Goal: Information Seeking & Learning: Learn about a topic

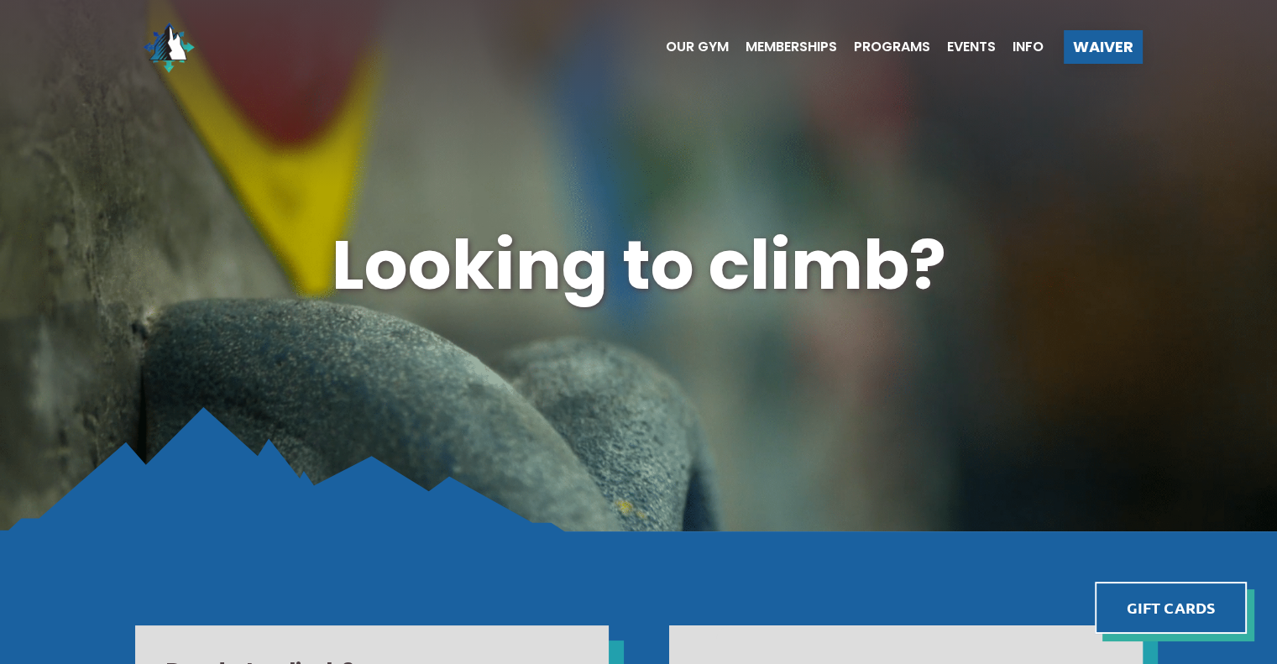
drag, startPoint x: 0, startPoint y: 0, endPoint x: 953, endPoint y: 39, distance: 953.6
click at [953, 39] on ul "Our Gym Memberships Programs Events Info" at bounding box center [846, 46] width 395 height 67
click at [957, 44] on span "Events" at bounding box center [971, 46] width 49 height 13
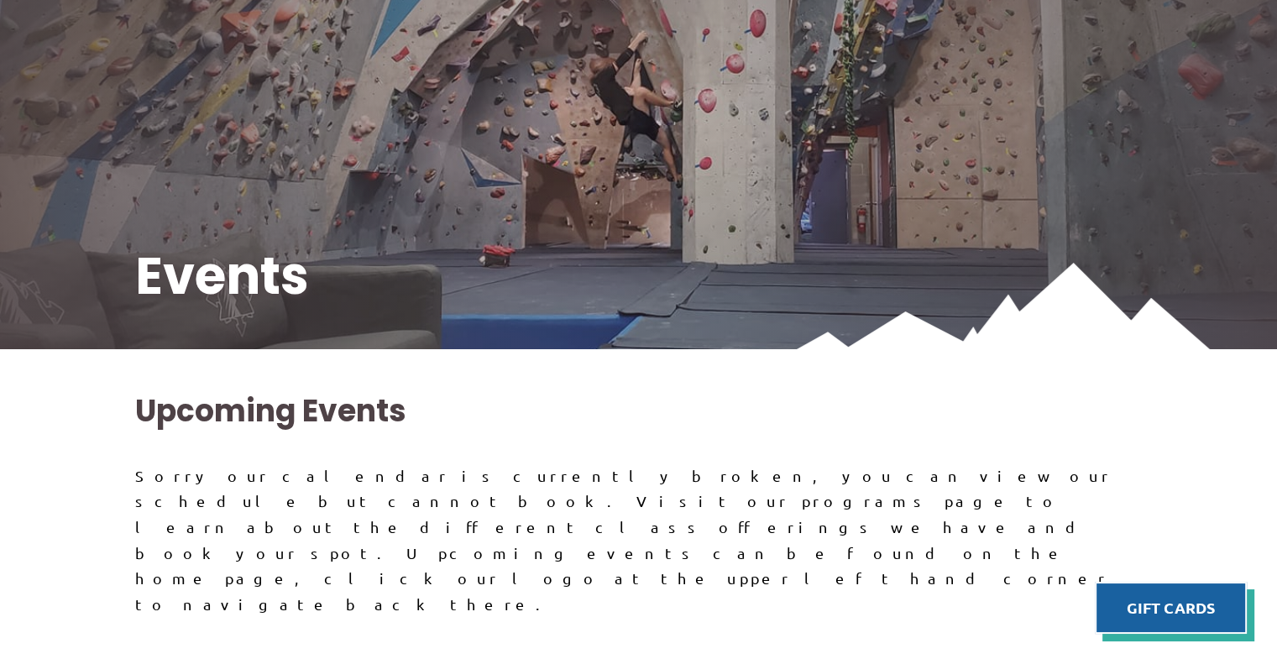
scroll to position [92, 0]
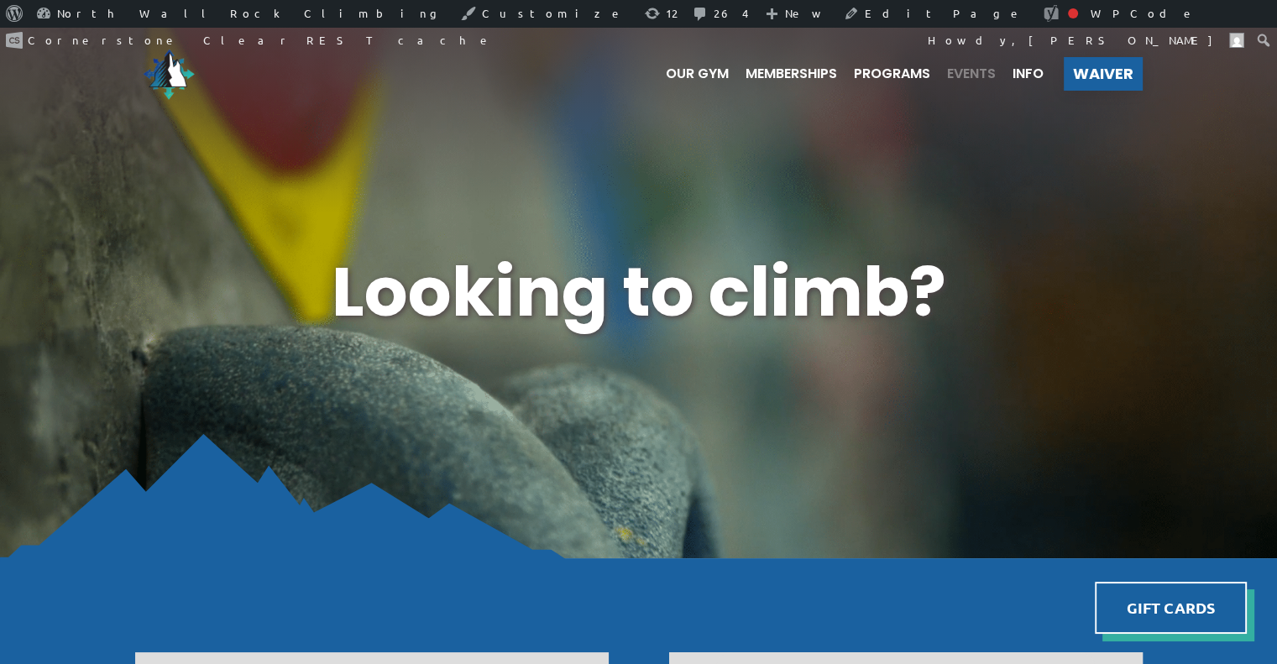
click at [990, 69] on span "Events" at bounding box center [971, 73] width 49 height 13
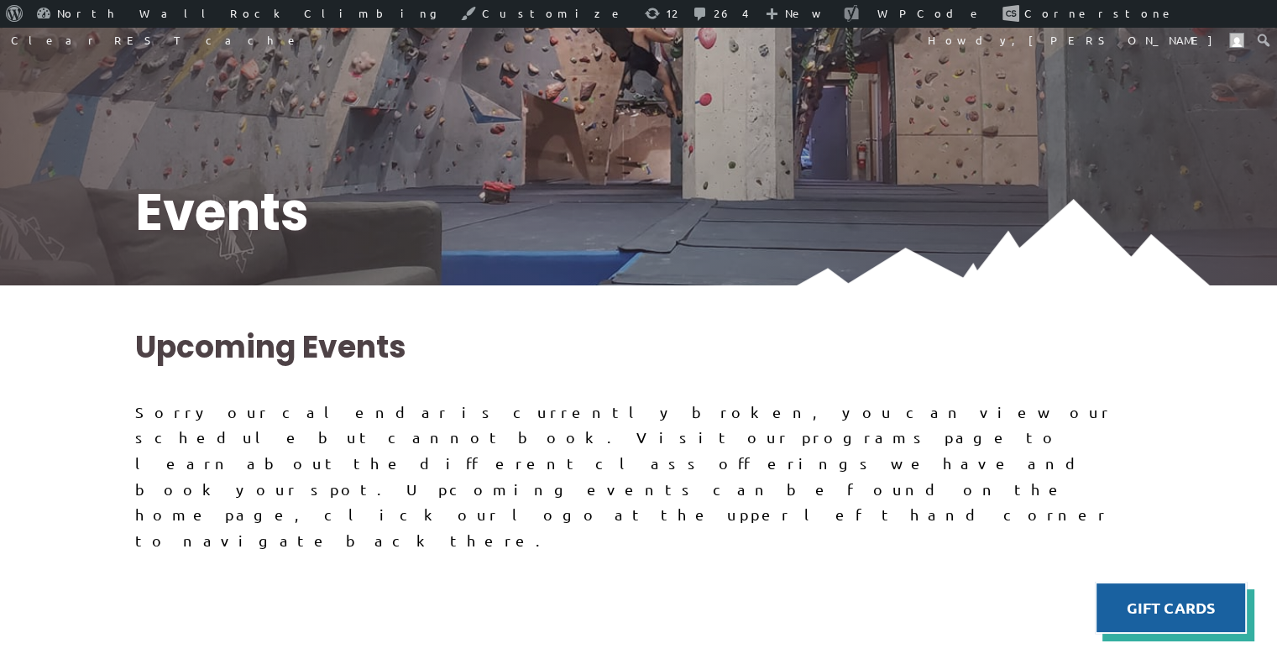
scroll to position [221, 0]
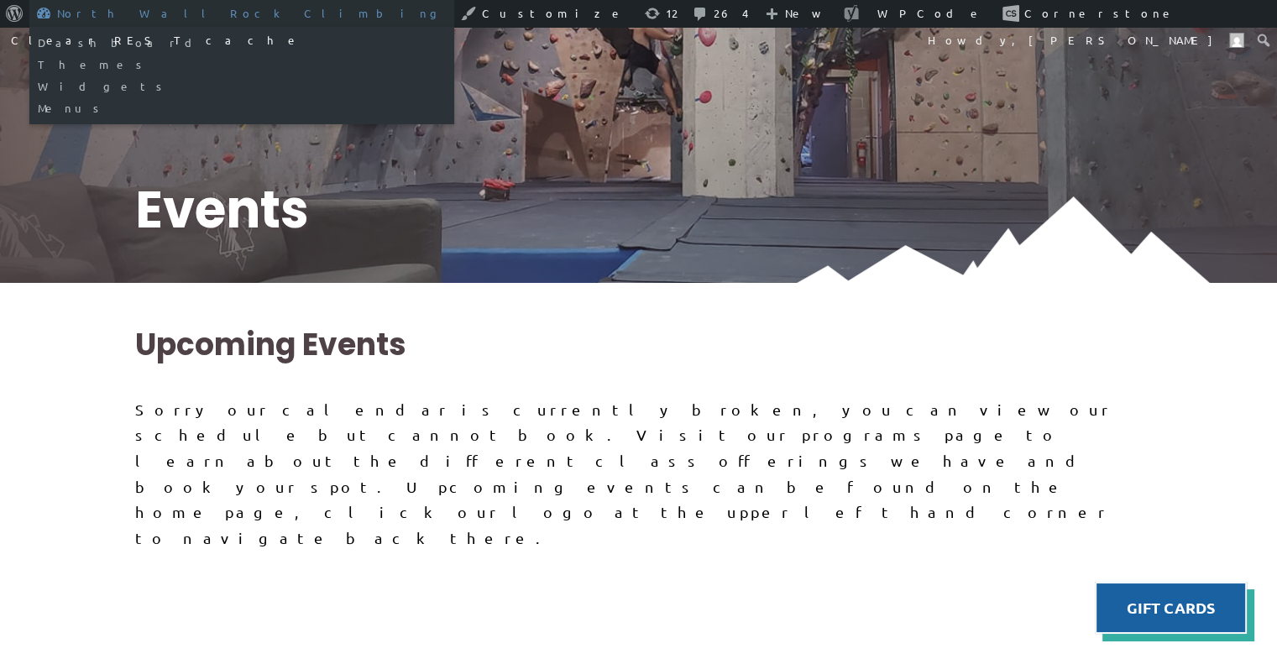
click at [148, 9] on link "North Wall Rock Climbing" at bounding box center [241, 13] width 425 height 27
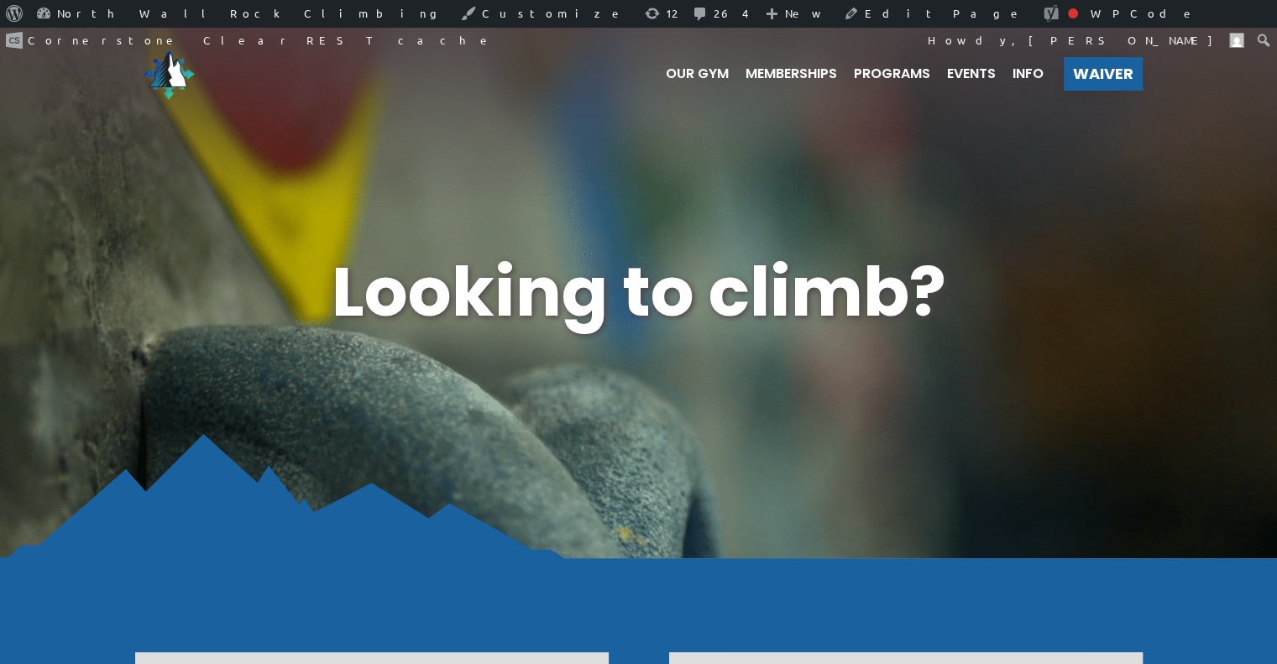
click at [77, 39] on div "Our Gym Memberships Programs Events Info Waiver" at bounding box center [638, 74] width 1277 height 94
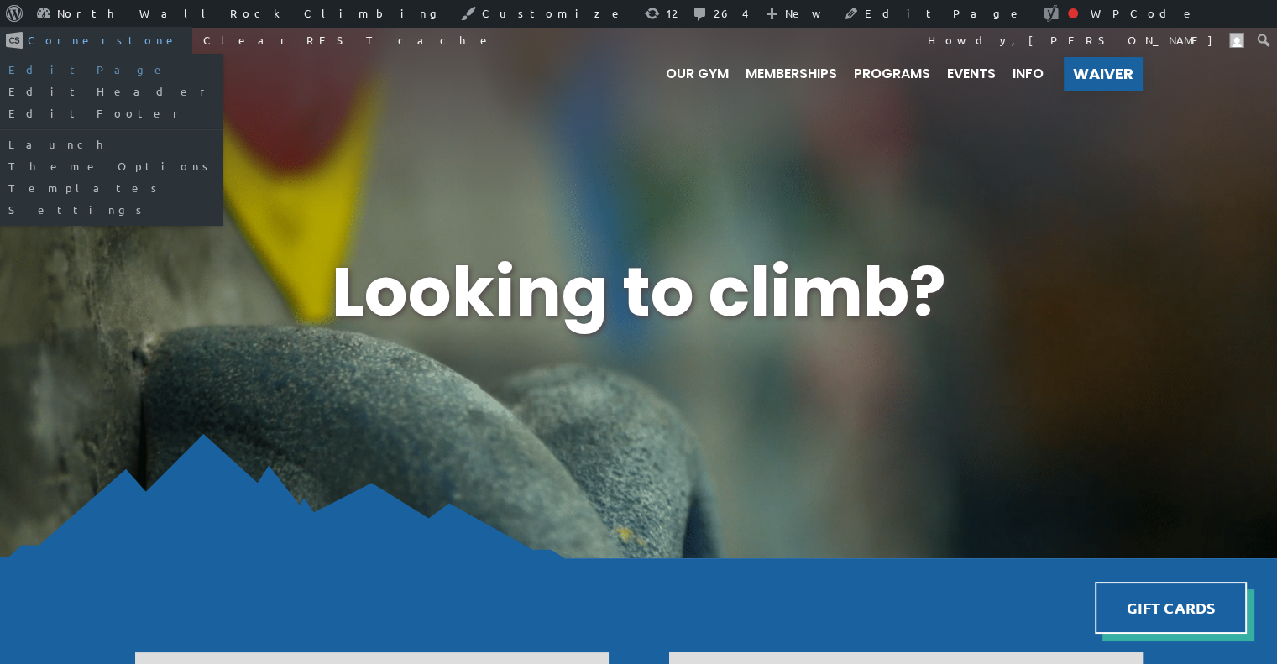
click at [223, 59] on link "Edit Page" at bounding box center [111, 70] width 223 height 22
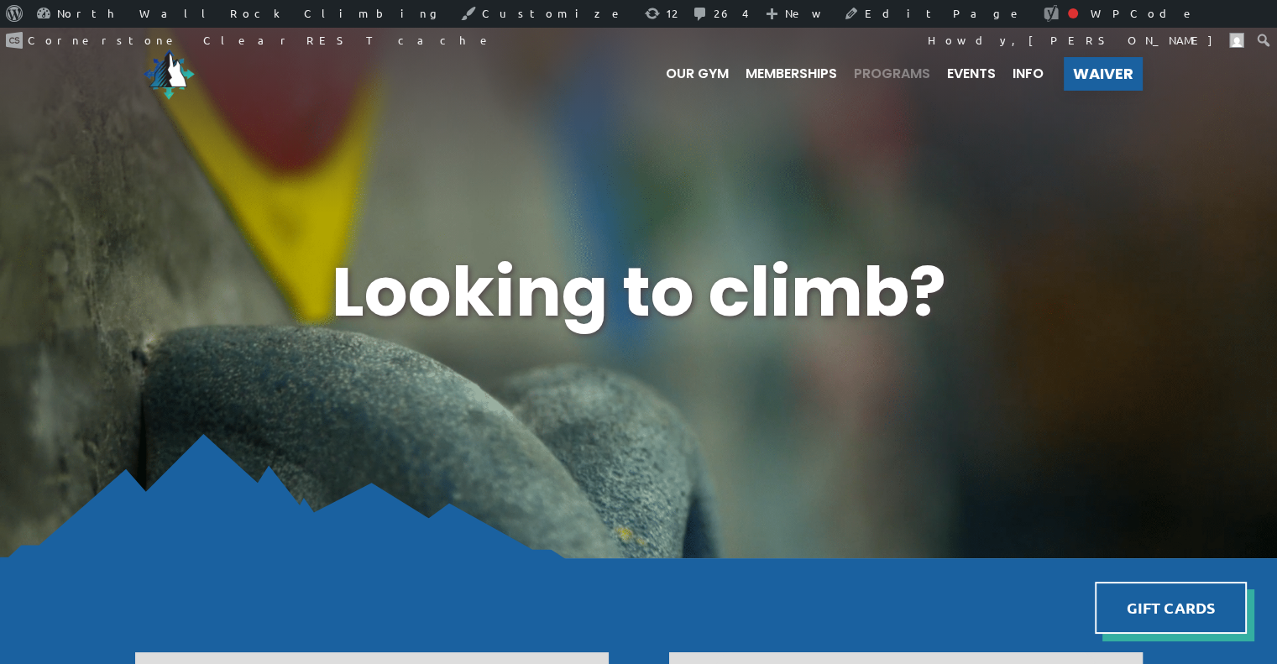
click at [897, 70] on span "Programs" at bounding box center [892, 73] width 76 height 13
click at [898, 72] on span "Programs" at bounding box center [892, 73] width 76 height 13
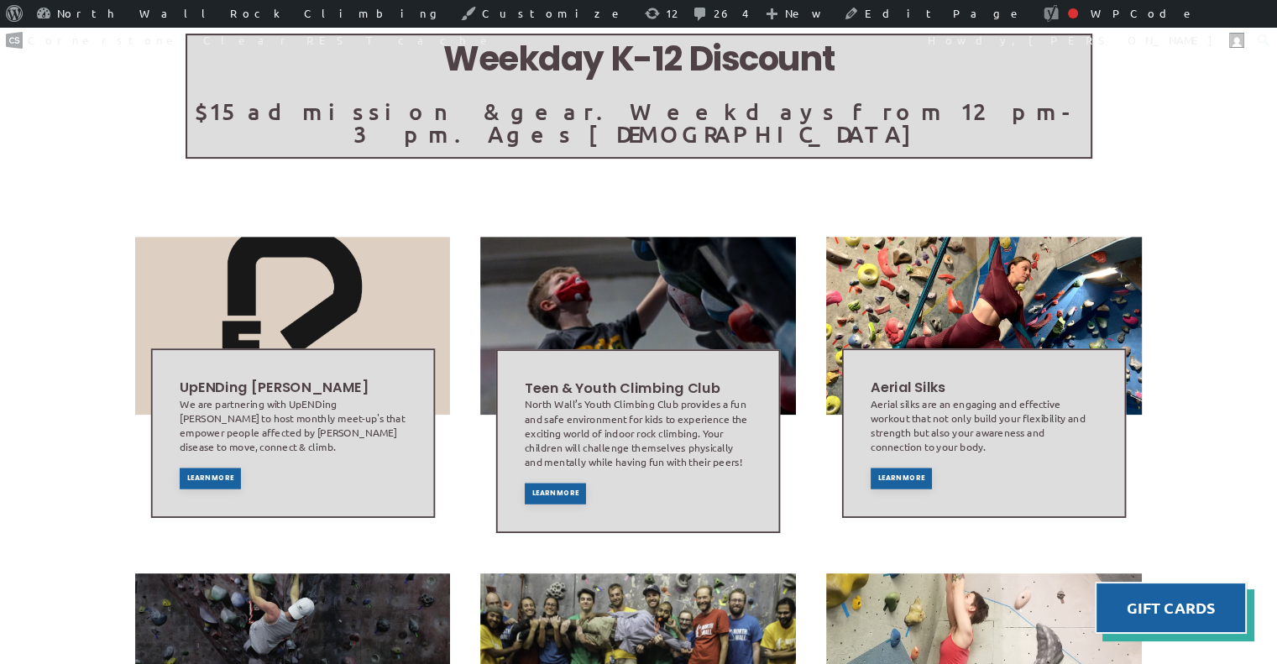
scroll to position [408, 0]
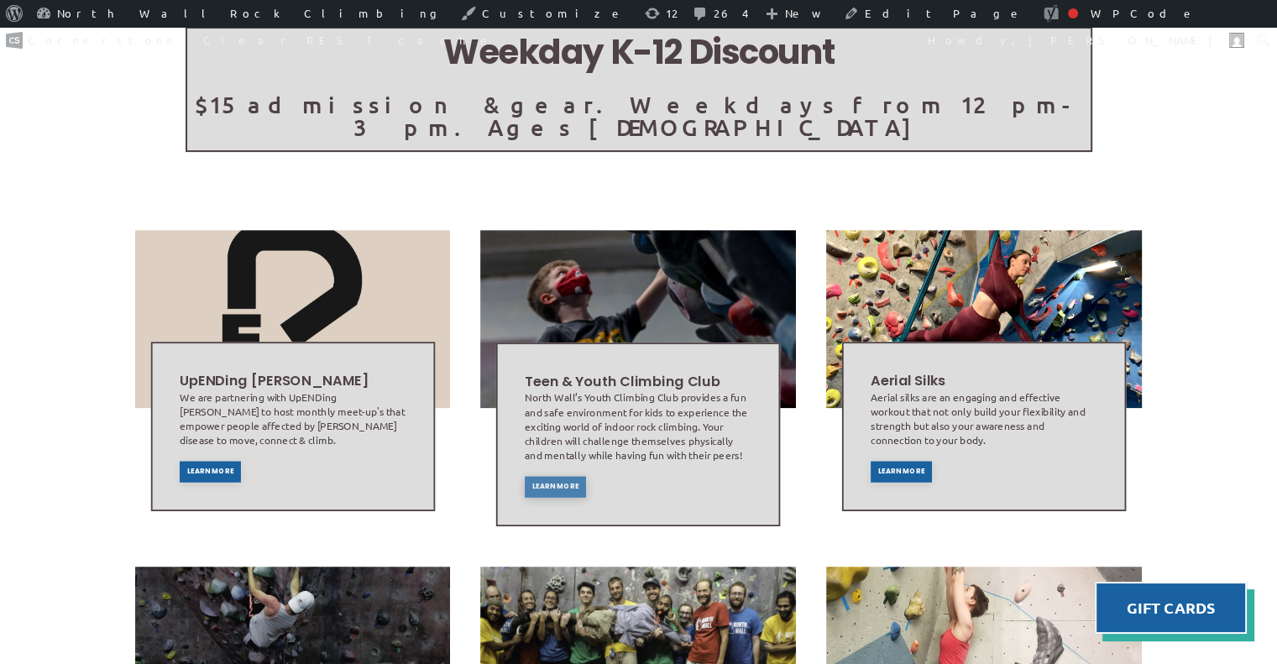
click at [541, 476] on div "Learn More" at bounding box center [555, 486] width 61 height 21
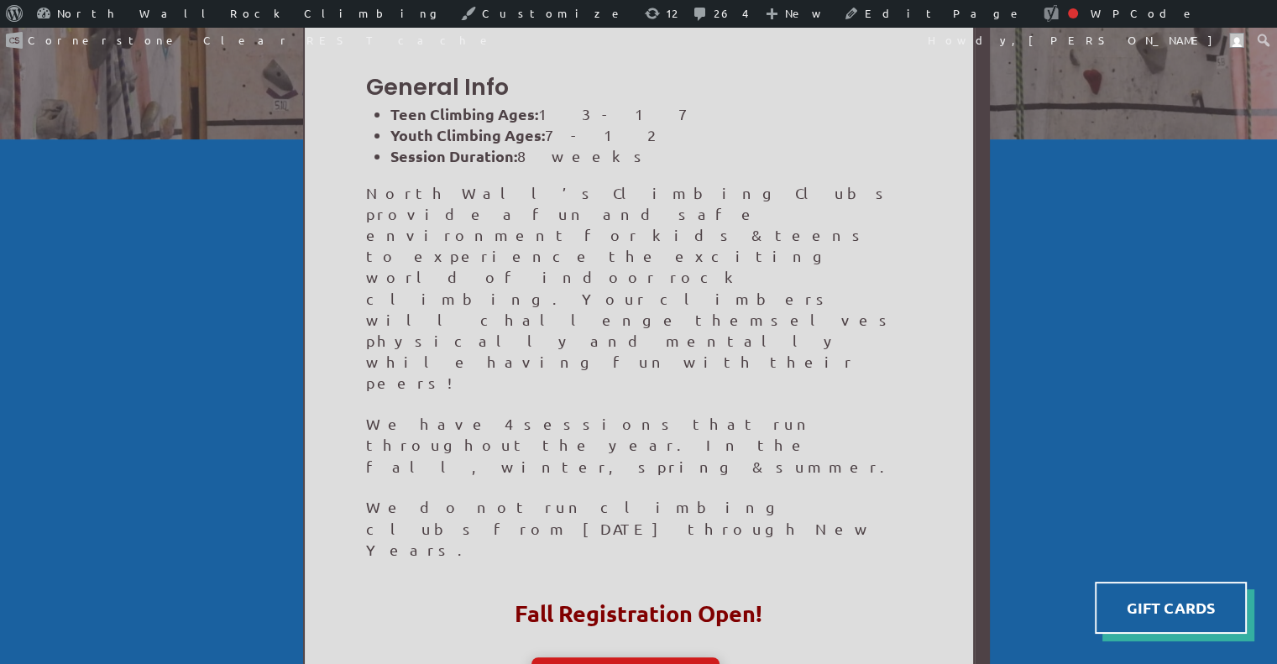
scroll to position [373, 0]
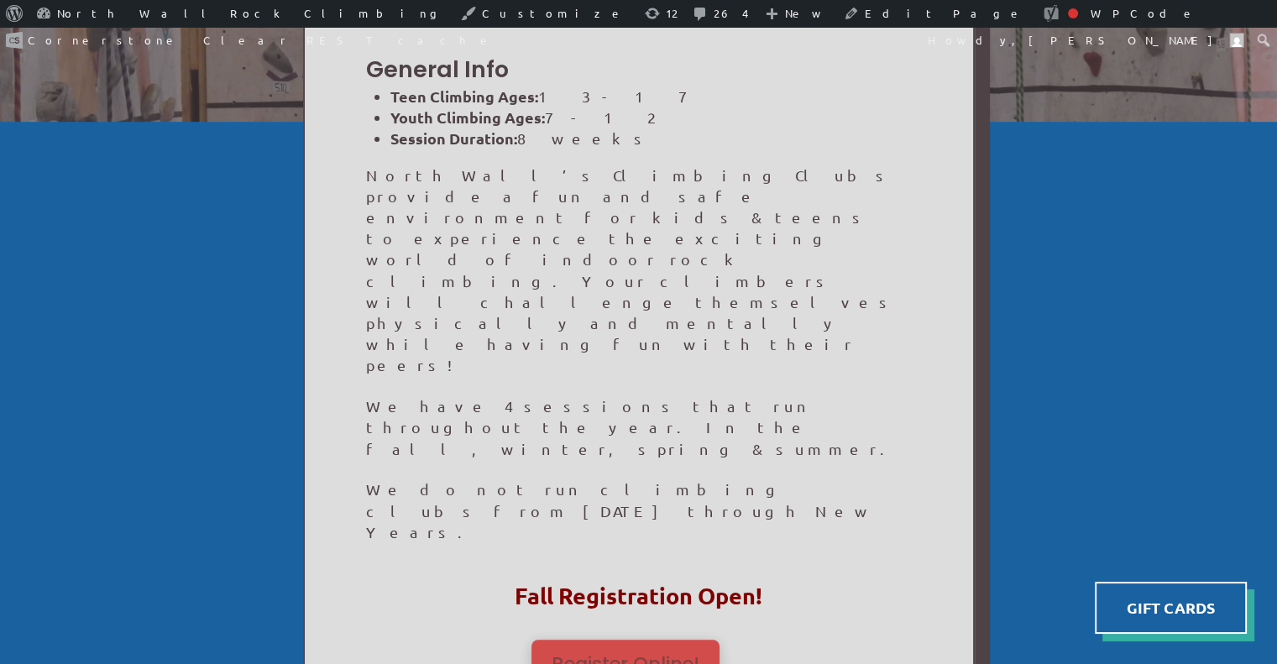
click at [599, 655] on span "Register Online!" at bounding box center [626, 664] width 148 height 19
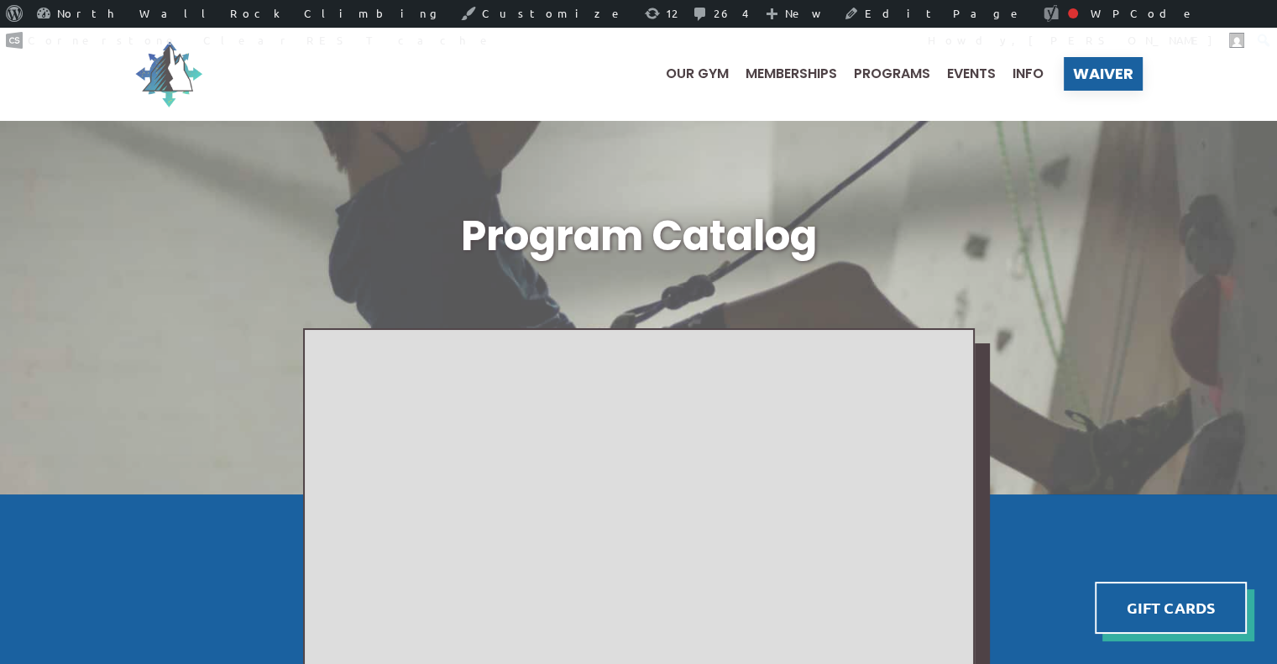
click at [180, 82] on img at bounding box center [168, 73] width 67 height 67
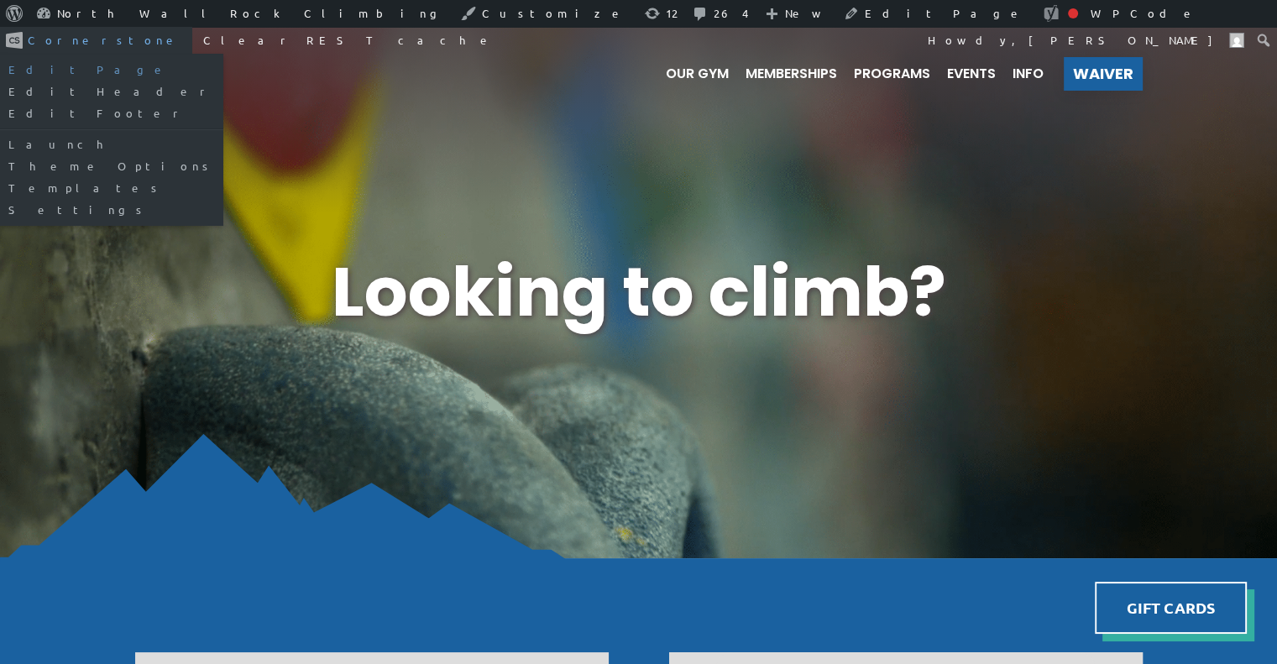
click at [223, 59] on link "Edit Page" at bounding box center [111, 70] width 223 height 22
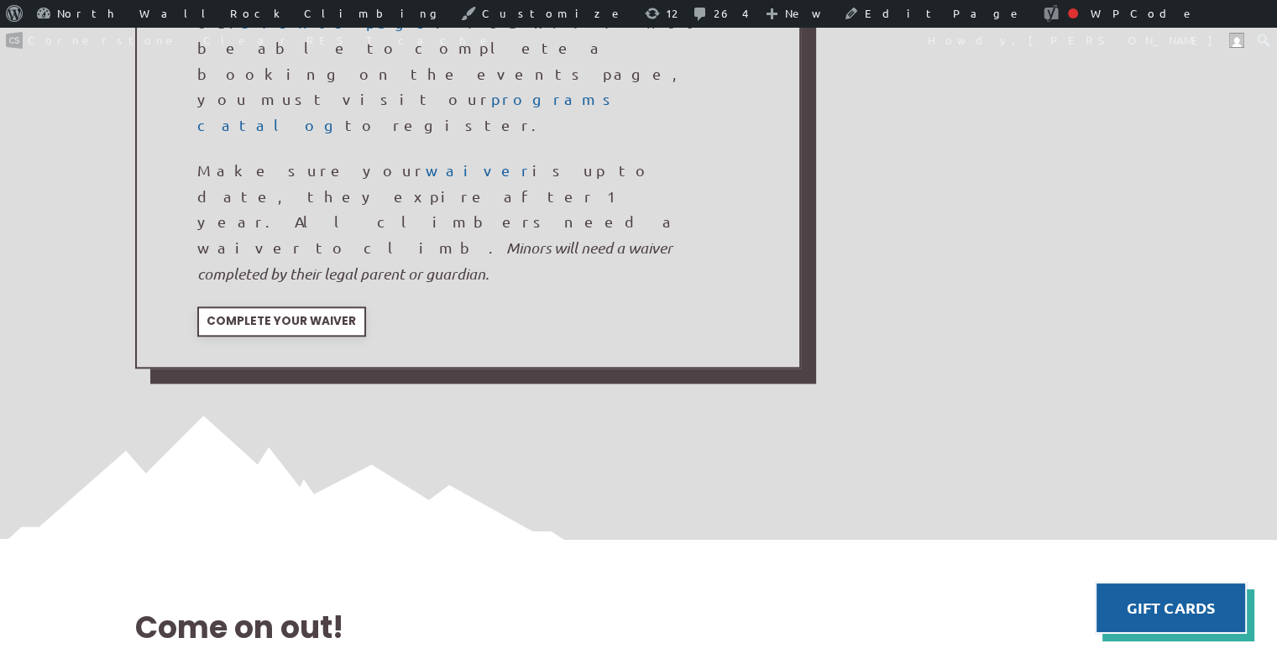
scroll to position [1773, 0]
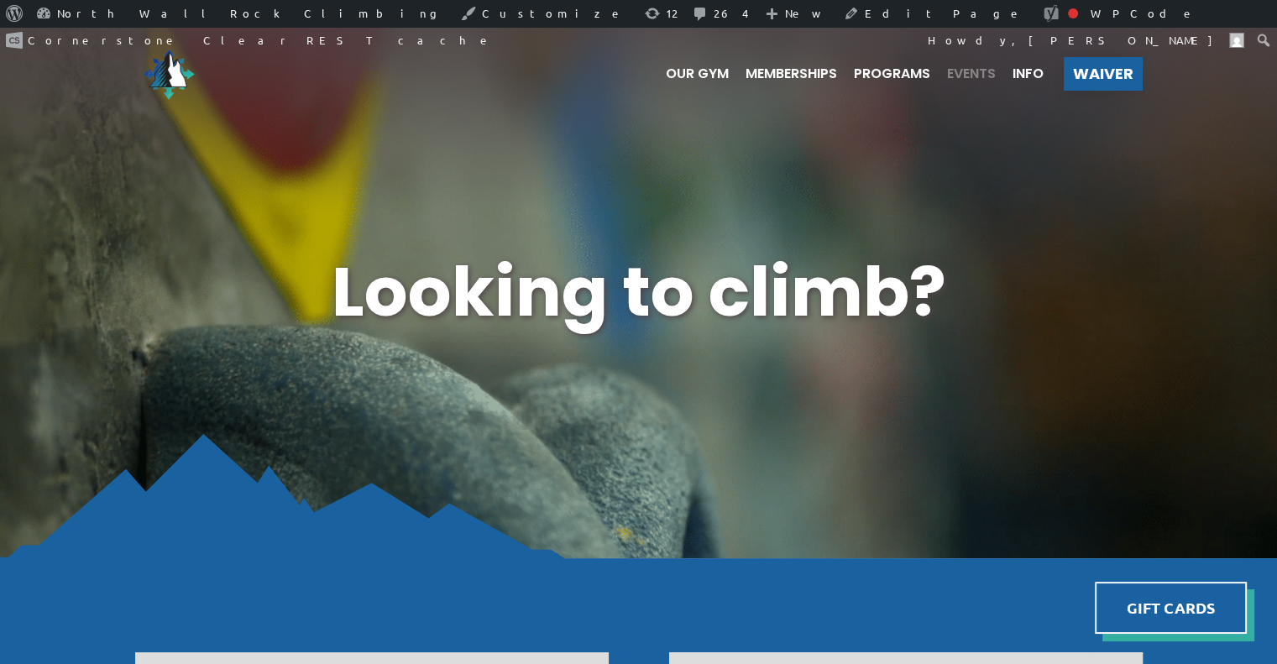
click at [980, 80] on span "Events" at bounding box center [971, 73] width 49 height 13
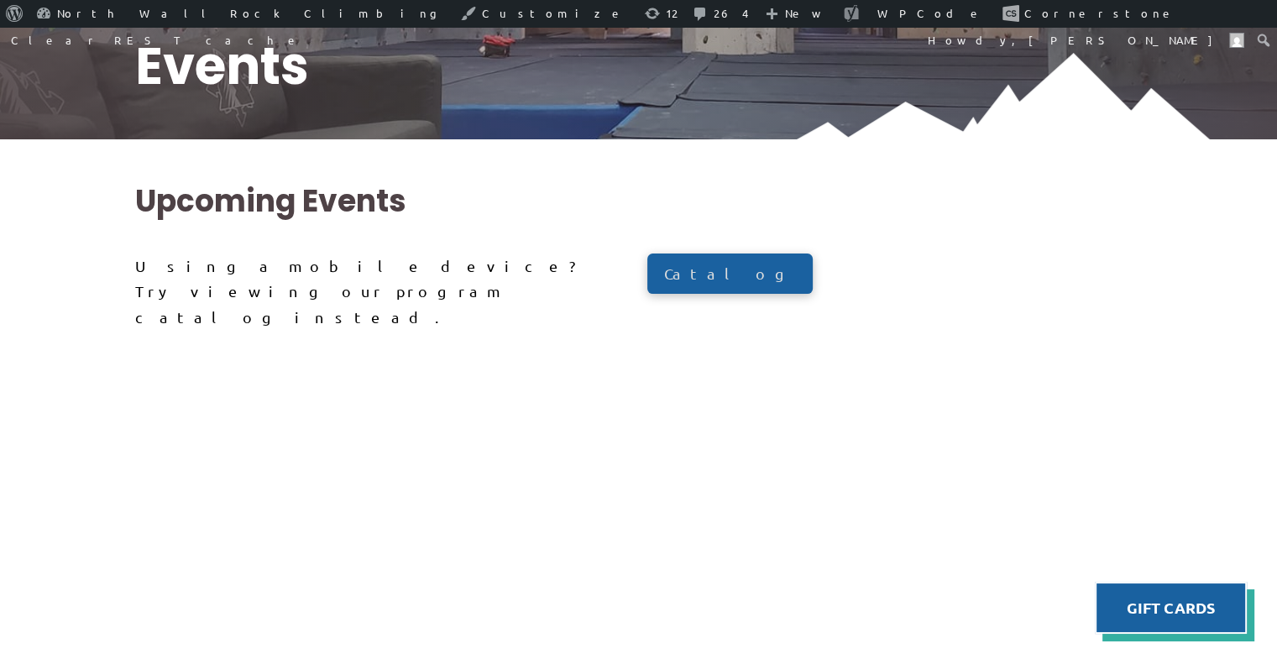
scroll to position [368, 0]
